Goal: Information Seeking & Learning: Check status

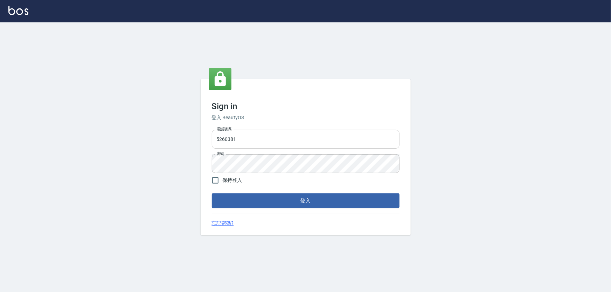
click at [272, 140] on input "5260381" at bounding box center [306, 139] width 188 height 19
drag, startPoint x: 267, startPoint y: 142, endPoint x: 186, endPoint y: 141, distance: 80.9
click at [186, 141] on div "Sign in 登入 BeautyOS 電話號碼 [PHONE_NUMBER] 電話號碼 密碼 密碼 保持登入 登入 忘記密碼?" at bounding box center [305, 157] width 611 height 270
type input "0989970105"
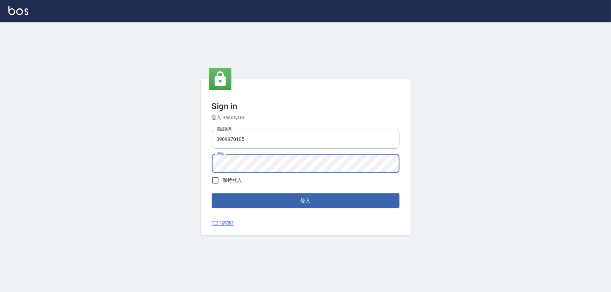
click at [212, 194] on button "登入" at bounding box center [306, 201] width 188 height 15
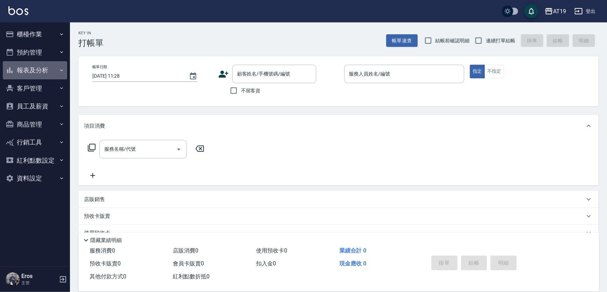
click at [37, 71] on button "報表及分析" at bounding box center [35, 70] width 64 height 18
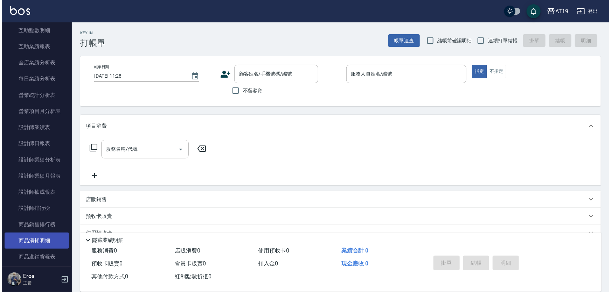
scroll to position [191, 0]
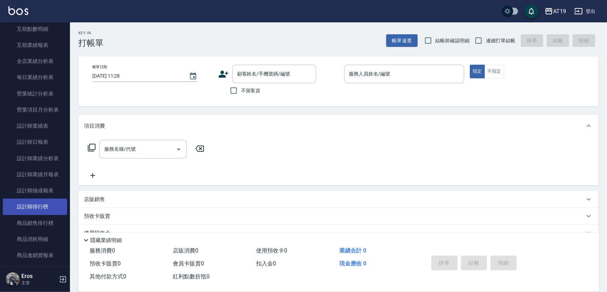
click at [42, 210] on link "設計師排行榜" at bounding box center [35, 207] width 64 height 16
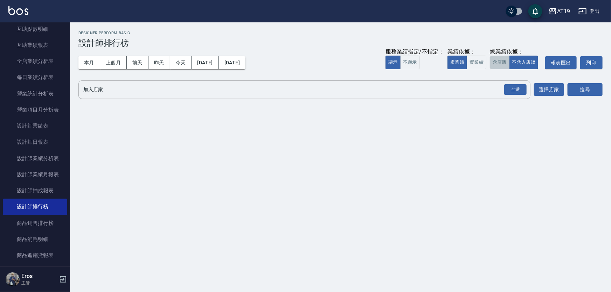
drag, startPoint x: 497, startPoint y: 61, endPoint x: 488, endPoint y: 60, distance: 8.9
click at [497, 61] on button "含店販" at bounding box center [500, 63] width 20 height 14
click at [479, 62] on button "實業績" at bounding box center [477, 63] width 20 height 14
click at [524, 61] on button "不含入店販" at bounding box center [523, 63] width 29 height 14
click at [516, 91] on div "全選" at bounding box center [515, 89] width 22 height 11
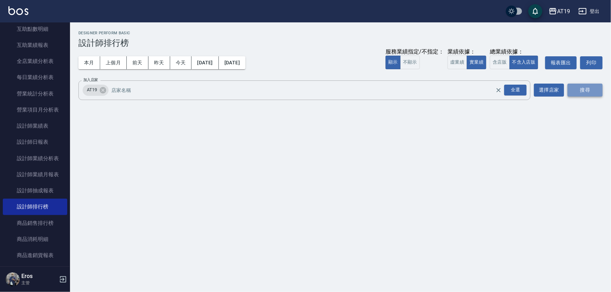
click at [583, 88] on button "搜尋" at bounding box center [584, 90] width 35 height 13
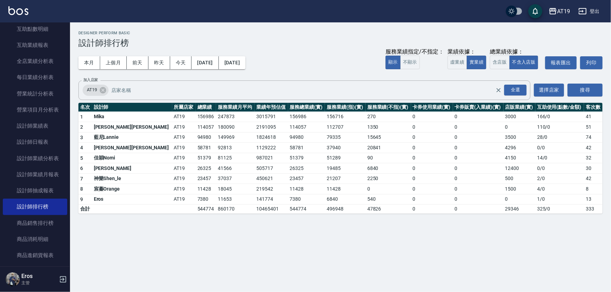
click at [317, 72] on div "本月 上個月 [DATE] [DATE] [DATE] [DATE] [DATE] 服務業績指定/不指定： 顯示 不顯示 業績依據： 虛業績 實業績 總業績依…" at bounding box center [340, 63] width 524 height 30
